Goal: Information Seeking & Learning: Compare options

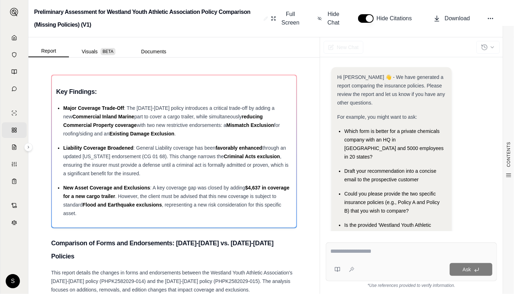
click at [351, 249] on textarea at bounding box center [411, 251] width 162 height 9
paste textarea "**********"
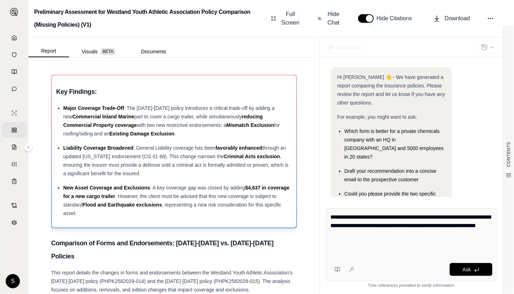
scroll to position [32, 0]
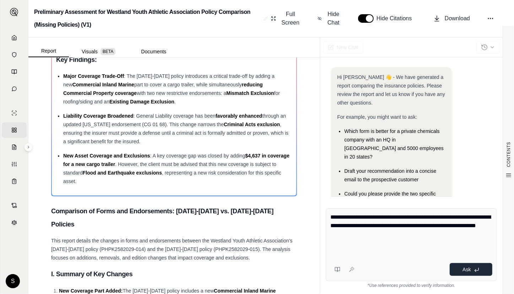
type textarea "**********"
click at [468, 266] on button "Ask" at bounding box center [471, 269] width 43 height 13
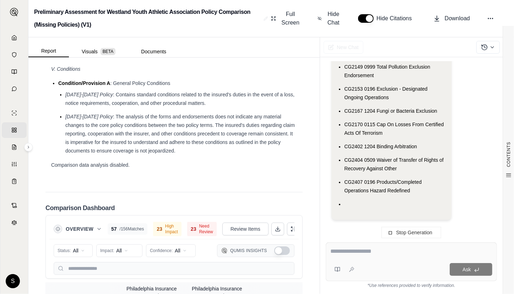
scroll to position [1802, 0]
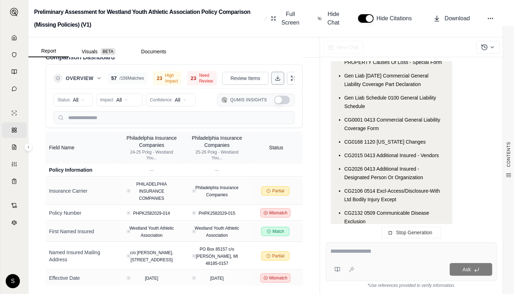
click at [275, 75] on icon at bounding box center [278, 78] width 6 height 6
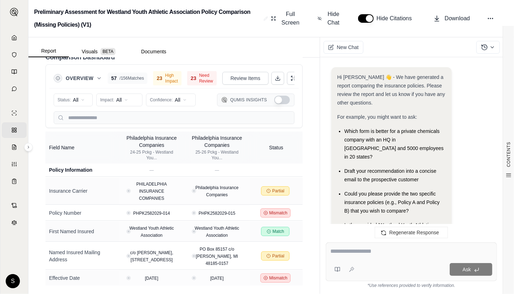
scroll to position [4519, 0]
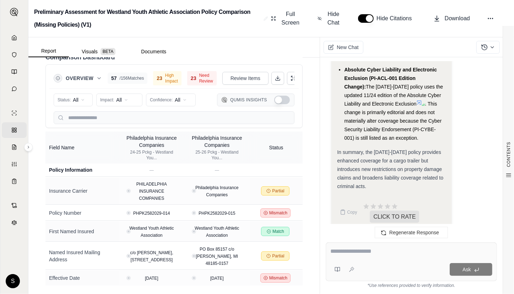
drag, startPoint x: 353, startPoint y: 203, endPoint x: 351, endPoint y: 149, distance: 53.3
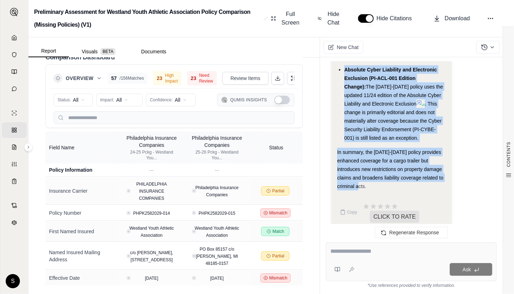
drag, startPoint x: 337, startPoint y: 172, endPoint x: 368, endPoint y: 178, distance: 31.1
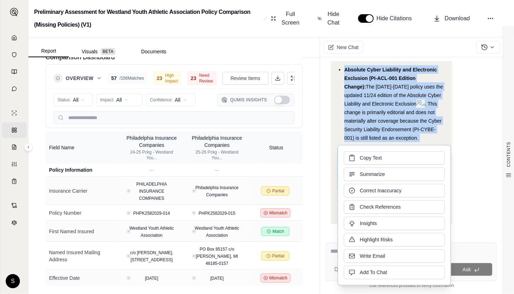
copy div "Here's a detailed comparison of the changes in forms and endorsement language r…"
click at [12, 36] on icon at bounding box center [14, 38] width 6 height 6
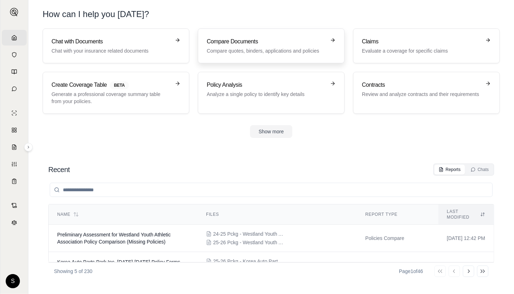
click at [232, 52] on p "Compare quotes, binders, applications and policies" at bounding box center [266, 50] width 119 height 7
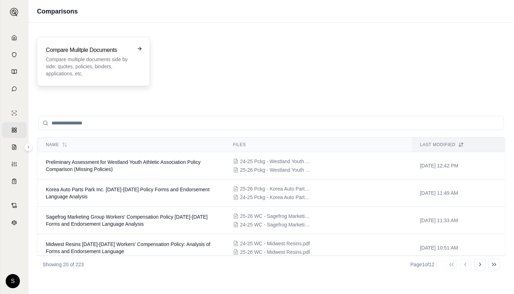
click at [108, 63] on p "Compare multiple documents side by side: quotes, policies, binders, application…" at bounding box center [88, 66] width 85 height 21
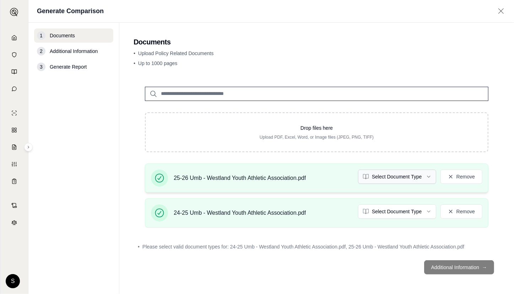
click at [426, 177] on html "Home Vault Prompts Chats Single Policy Comparisons Claims Custom Report Coverag…" at bounding box center [257, 147] width 514 height 294
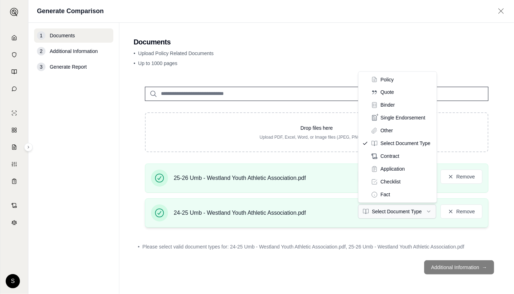
click at [384, 211] on html "Home Vault Prompts Chats Single Policy Comparisons Claims Custom Report Coverag…" at bounding box center [257, 147] width 514 height 294
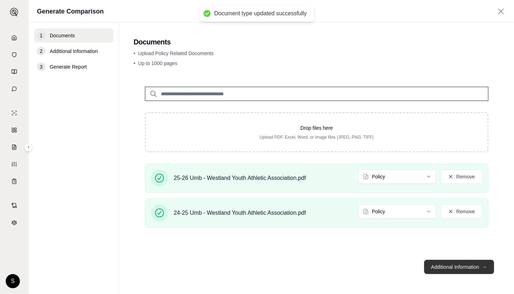
click at [446, 262] on button "Additional Information →" at bounding box center [459, 267] width 70 height 14
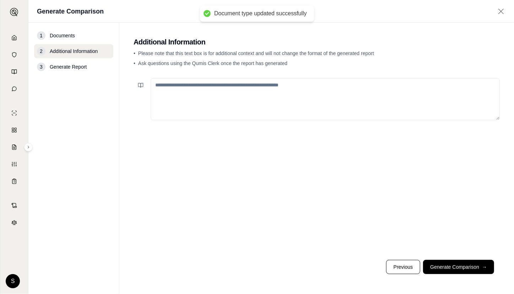
click at [263, 96] on textarea at bounding box center [325, 99] width 349 height 42
paste textarea "**********"
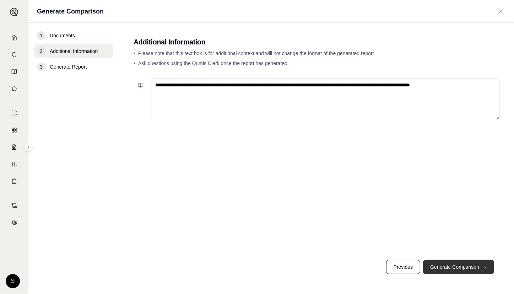
type textarea "**********"
click at [462, 267] on button "Generate Comparison →" at bounding box center [458, 267] width 71 height 14
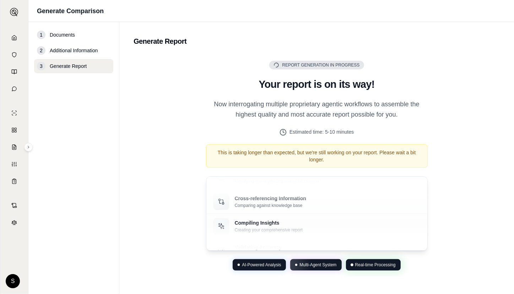
click at [384, 162] on div "This is taking longer than expected, but we're still working on your report. Pl…" at bounding box center [317, 155] width 222 height 23
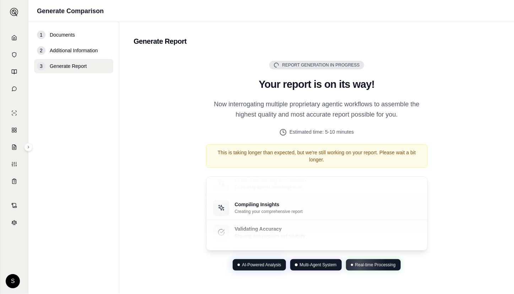
drag, startPoint x: 441, startPoint y: 129, endPoint x: 437, endPoint y: 119, distance: 10.7
click at [441, 129] on div "Report Generation in Progress Generating Report Your report is on its way! Now …" at bounding box center [317, 165] width 366 height 221
drag, startPoint x: 437, startPoint y: 119, endPoint x: 435, endPoint y: 113, distance: 6.0
click at [437, 118] on div "Report Generation in Progress Generating Report Your report is on its way! Now …" at bounding box center [317, 165] width 366 height 221
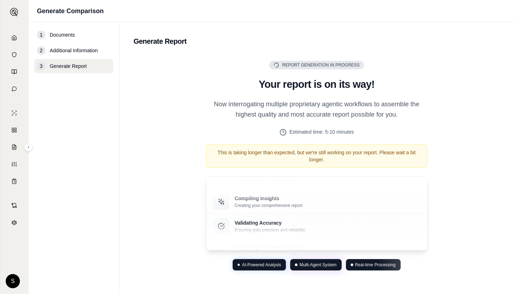
drag, startPoint x: 435, startPoint y: 113, endPoint x: 435, endPoint y: 108, distance: 5.0
click at [435, 114] on div "Report Generation in Progress Generating Report Your report is on its way! Now …" at bounding box center [317, 165] width 366 height 221
click at [435, 106] on div "Report Generation in Progress Generating Report Your report is on its way! Now …" at bounding box center [317, 165] width 366 height 221
click at [437, 100] on div "Report Generation in Progress Generating Report Your report is on its way! Now …" at bounding box center [317, 165] width 366 height 221
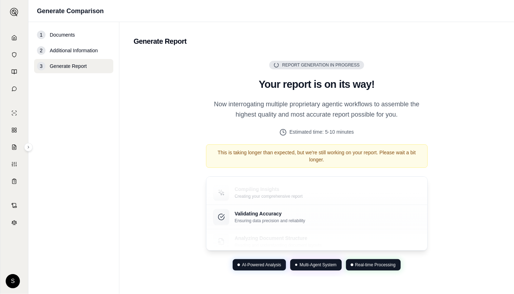
click at [436, 98] on div "Report Generation in Progress Generating Report Your report is on its way! Now …" at bounding box center [317, 165] width 366 height 221
drag, startPoint x: 437, startPoint y: 95, endPoint x: 423, endPoint y: 96, distance: 13.9
click at [437, 96] on div "Report Generation in Progress Generating Report Your report is on its way! Now …" at bounding box center [317, 165] width 366 height 221
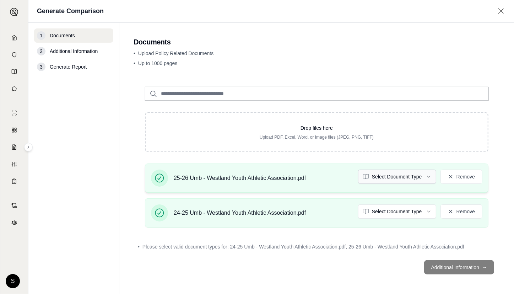
click at [400, 176] on html "Home Vault Prompts Chats Single Policy Comparisons Claims Custom Report Coverag…" at bounding box center [257, 147] width 514 height 294
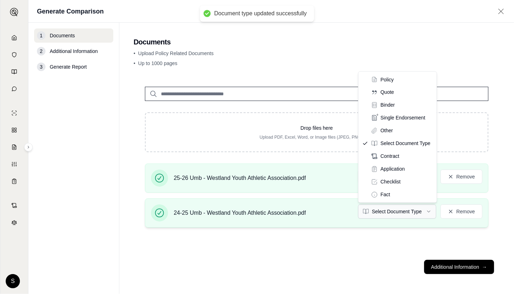
click at [394, 207] on html "Document type updated successfully Home Vault Prompts Chats Single Policy Compa…" at bounding box center [257, 147] width 514 height 294
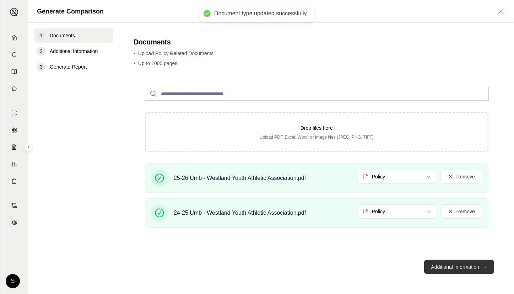
click at [452, 265] on button "Additional Information →" at bounding box center [459, 267] width 70 height 14
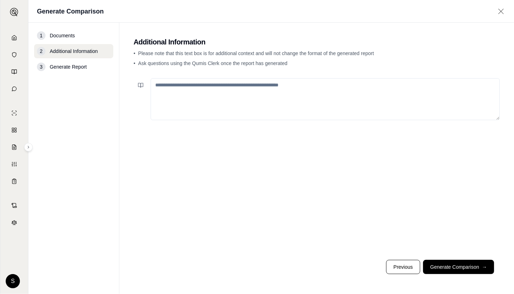
click at [295, 91] on textarea at bounding box center [325, 99] width 349 height 42
paste textarea "**********"
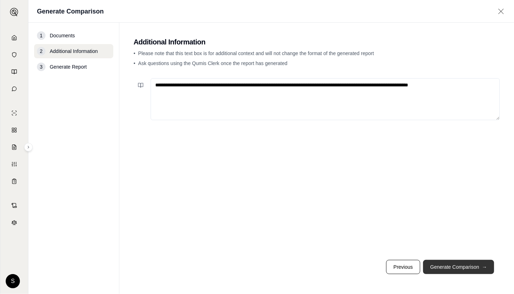
type textarea "**********"
click at [438, 270] on button "Generate Comparison →" at bounding box center [458, 267] width 71 height 14
